Goal: Find specific page/section: Find specific page/section

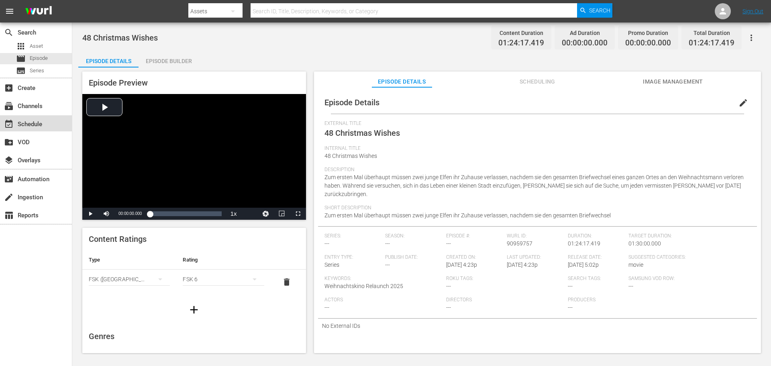
click at [35, 125] on div "event_available Schedule" at bounding box center [22, 122] width 45 height 7
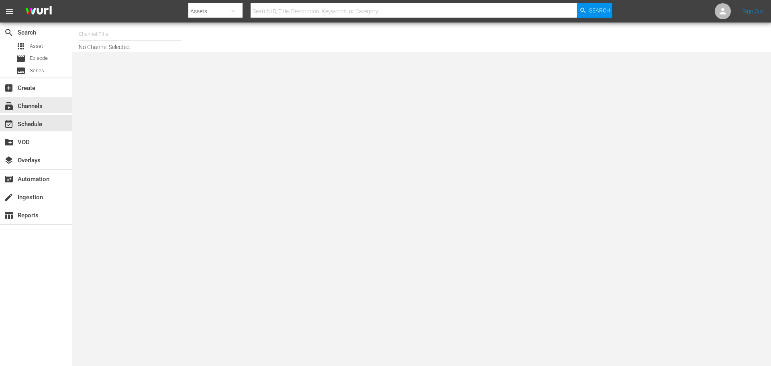
click at [44, 96] on div "add_box Create" at bounding box center [36, 87] width 72 height 18
click at [38, 102] on div "subscriptions Channels" at bounding box center [22, 104] width 45 height 7
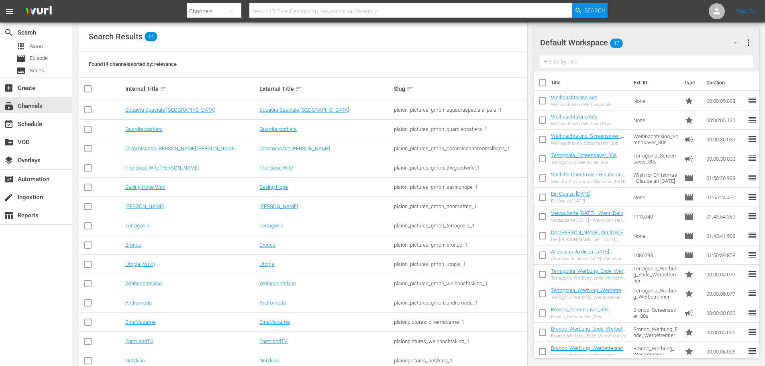
scroll to position [101, 0]
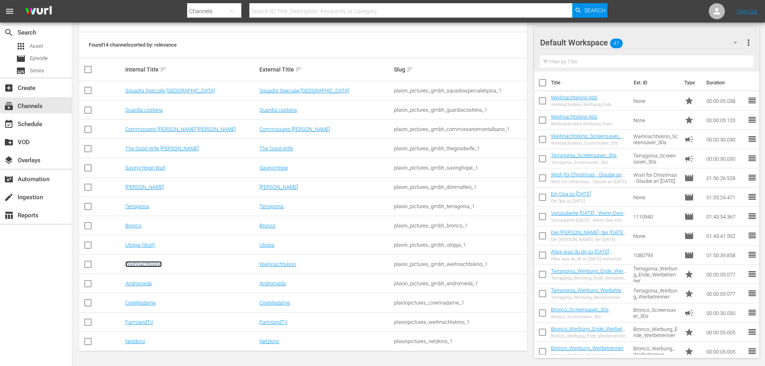
click at [149, 262] on link "Weihnachtskino" at bounding box center [143, 264] width 37 height 6
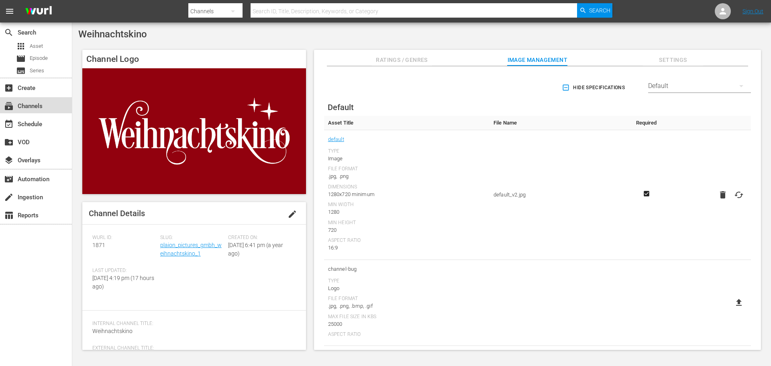
click at [33, 108] on div "subscriptions Channels" at bounding box center [22, 104] width 45 height 7
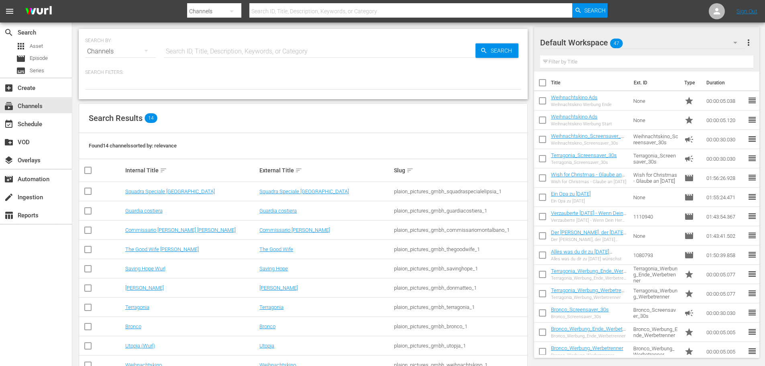
scroll to position [80, 0]
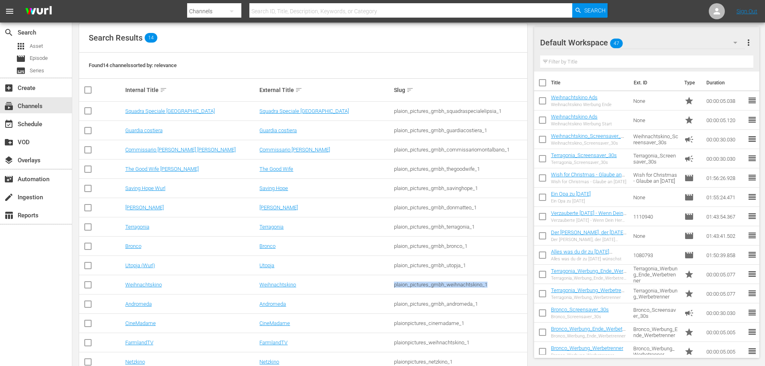
drag, startPoint x: 392, startPoint y: 285, endPoint x: 491, endPoint y: 285, distance: 99.2
click at [491, 285] on tr "Weihnachtskino Weihnachtskino plaion_pictures_gmbh_weihnachtskino_1" at bounding box center [303, 284] width 448 height 19
copy tr "plaion_pictures_gmbh_weihnachtskino_1"
